Goal: Task Accomplishment & Management: Manage account settings

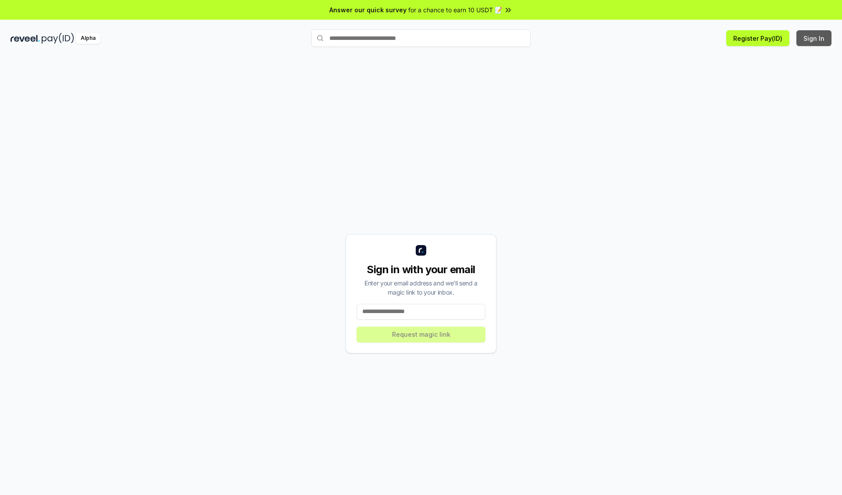
click at [814, 38] on button "Sign In" at bounding box center [813, 38] width 35 height 16
type input "**********"
click at [421, 334] on button "Request magic link" at bounding box center [420, 335] width 129 height 16
